Goal: Share content: Distribute website content to other platforms or users

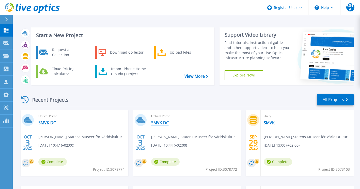
click at [157, 124] on link "SMVK DC" at bounding box center [160, 122] width 18 height 5
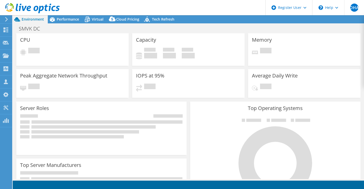
select select "USD"
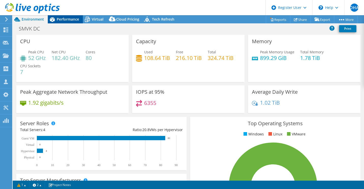
click at [71, 20] on span "Performance" at bounding box center [68, 19] width 22 height 5
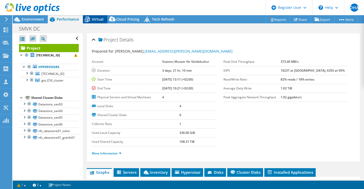
click at [93, 21] on span "Virtual" at bounding box center [98, 19] width 12 height 5
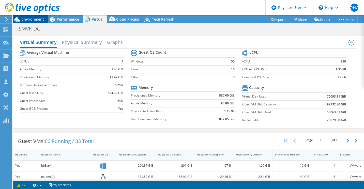
click at [38, 18] on span "Environment" at bounding box center [33, 19] width 22 height 5
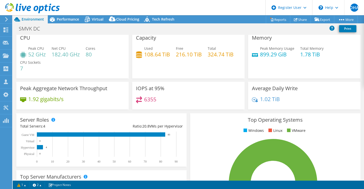
scroll to position [4, 0]
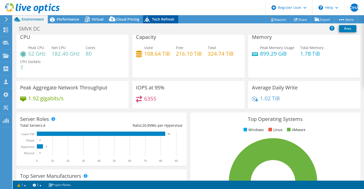
click at [165, 19] on span "Tech Refresh" at bounding box center [163, 19] width 22 height 5
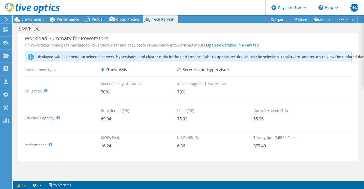
click at [219, 70] on label "Servers and Hypervisors" at bounding box center [203, 69] width 53 height 9
click at [180, 70] on input "Servers and Hypervisors" at bounding box center [178, 69] width 3 height 3
radio input "true"
click at [107, 69] on label "Guest VMs" at bounding box center [114, 69] width 26 height 9
click at [104, 69] on input "Guest VMs" at bounding box center [102, 69] width 3 height 3
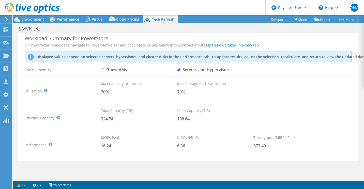
radio input "true"
radio input "false"
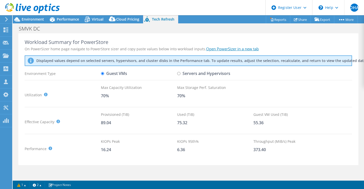
scroll to position [0, 0]
click at [98, 20] on span "Virtual" at bounding box center [98, 19] width 12 height 5
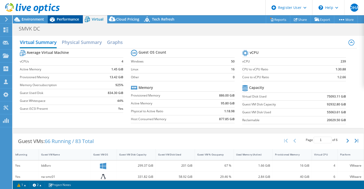
click at [75, 20] on span "Performance" at bounding box center [68, 19] width 22 height 5
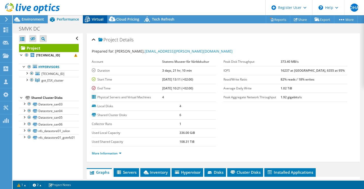
click at [95, 19] on span "Virtual" at bounding box center [98, 19] width 12 height 5
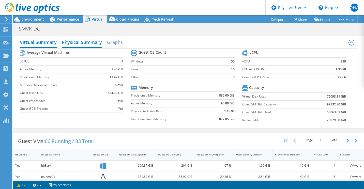
click at [90, 39] on h2 "Physical Summary" at bounding box center [82, 42] width 40 height 11
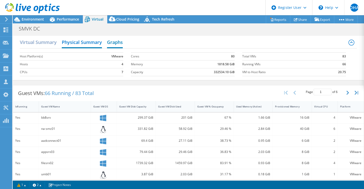
click at [110, 43] on h2 "Graphs" at bounding box center [115, 42] width 16 height 11
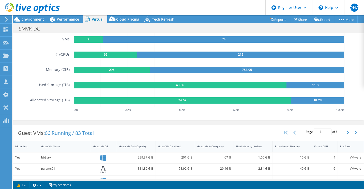
scroll to position [34, 0]
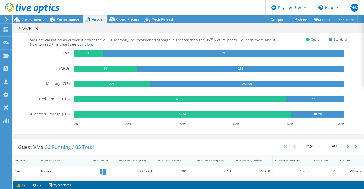
click at [131, 69] on rect at bounding box center [106, 69] width 64 height 6
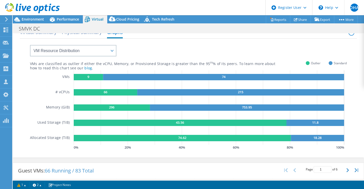
scroll to position [0, 0]
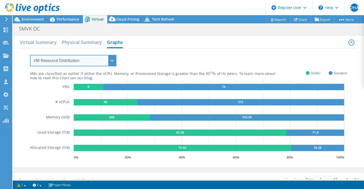
click at [115, 61] on select "VM Resource Distribution Provisioning Contrast Over Provisioning" at bounding box center [73, 60] width 86 height 11
click at [30, 55] on select "VM Resource Distribution Provisioning Contrast Over Provisioning" at bounding box center [73, 60] width 86 height 11
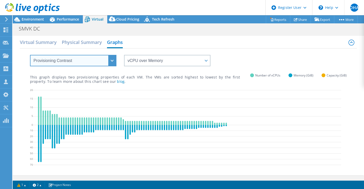
click at [113, 61] on select "VM Resource Distribution Provisioning Contrast Over Provisioning" at bounding box center [73, 60] width 86 height 11
select select "VM Resource Distribution"
click at [30, 55] on select "VM Resource Distribution Provisioning Contrast Over Provisioning" at bounding box center [73, 60] width 86 height 11
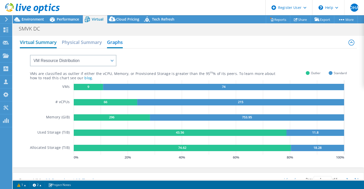
click at [40, 43] on h2 "Virtual Summary" at bounding box center [38, 42] width 37 height 11
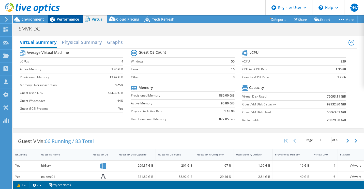
click at [57, 19] on span "Performance" at bounding box center [68, 19] width 22 height 5
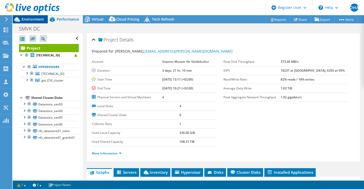
click at [40, 19] on span "Environment" at bounding box center [33, 19] width 22 height 5
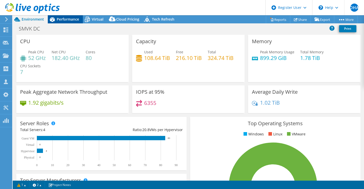
click at [70, 19] on span "Performance" at bounding box center [68, 19] width 22 height 5
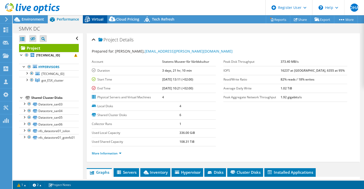
click at [98, 22] on div "Virtual" at bounding box center [95, 19] width 24 height 8
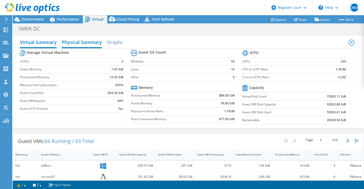
click at [94, 43] on h2 "Physical Summary" at bounding box center [82, 42] width 40 height 11
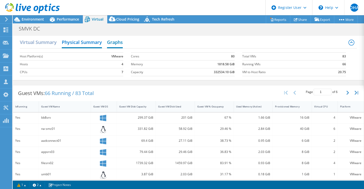
click at [114, 43] on h2 "Graphs" at bounding box center [115, 42] width 16 height 11
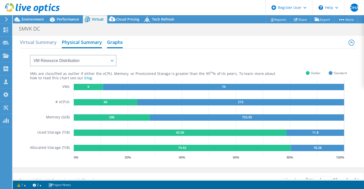
click at [95, 42] on h2 "Physical Summary" at bounding box center [82, 42] width 40 height 11
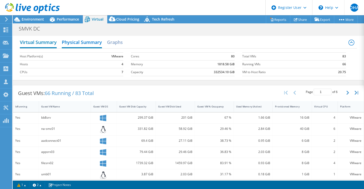
click at [49, 39] on h2 "Virtual Summary" at bounding box center [38, 42] width 37 height 11
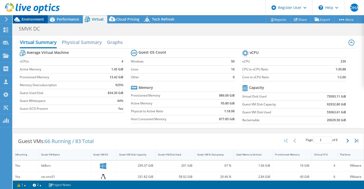
click at [42, 19] on span "Environment" at bounding box center [33, 19] width 22 height 5
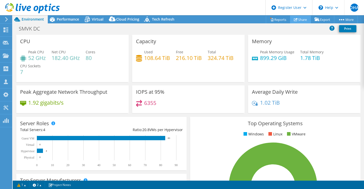
click at [298, 21] on link "Share" at bounding box center [300, 20] width 21 height 8
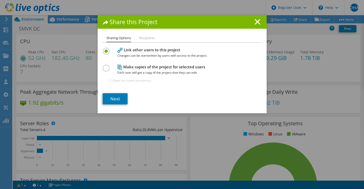
click at [104, 66] on label at bounding box center [107, 65] width 9 height 1
click at [0, 0] on input "radio" at bounding box center [0, 0] width 0 height 0
click at [103, 49] on label at bounding box center [107, 48] width 9 height 1
click at [0, 0] on input "radio" at bounding box center [0, 0] width 0 height 0
click at [120, 99] on link "Next" at bounding box center [115, 98] width 25 height 11
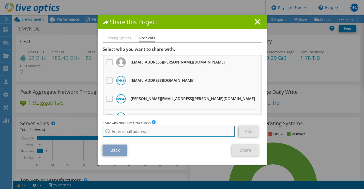
click at [163, 131] on input "search" at bounding box center [169, 131] width 132 height 11
type input "t"
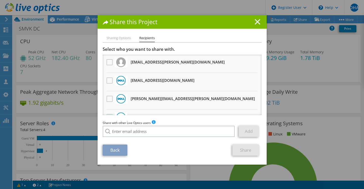
click at [255, 22] on icon at bounding box center [258, 22] width 6 height 6
